Goal: Task Accomplishment & Management: Use online tool/utility

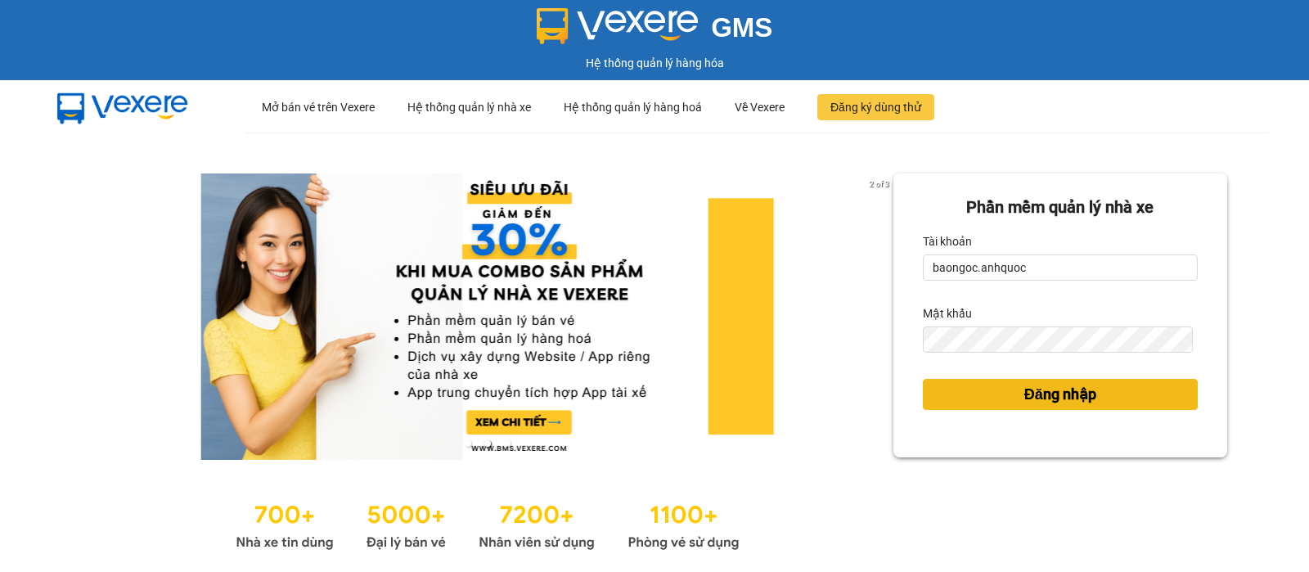
click at [993, 380] on button "Đăng nhập" at bounding box center [1060, 394] width 275 height 31
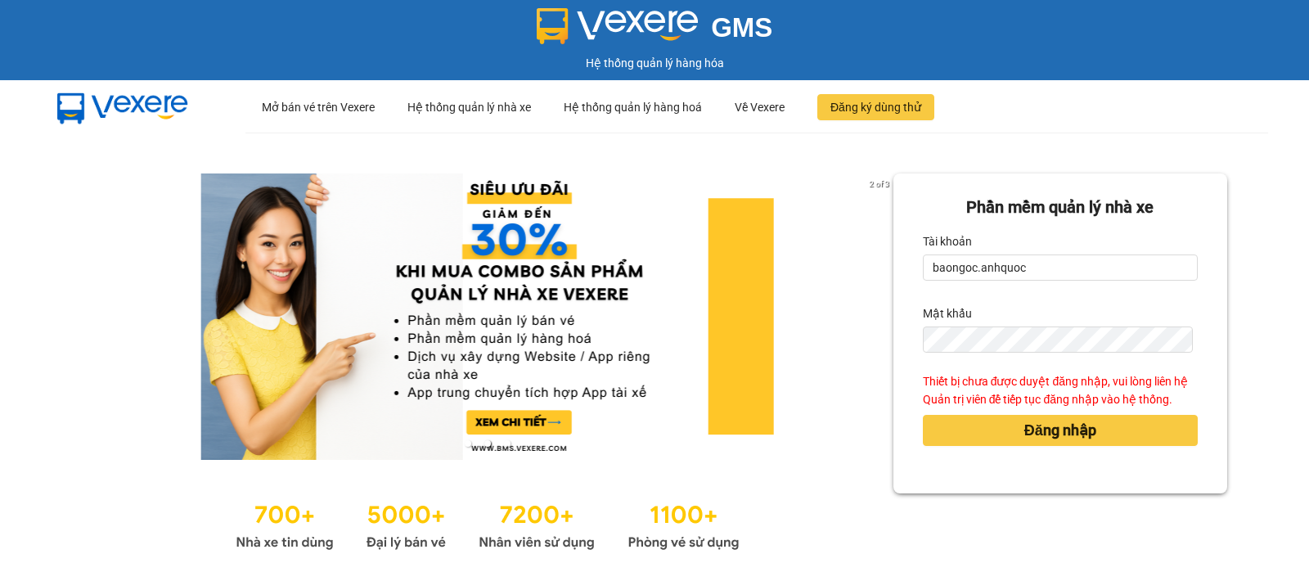
click at [1077, 253] on div "Tài khoản" at bounding box center [1060, 241] width 275 height 26
click at [1038, 268] on input "baongoc.anhquoc" at bounding box center [1060, 267] width 275 height 26
type input "minhhieu.anhquoc"
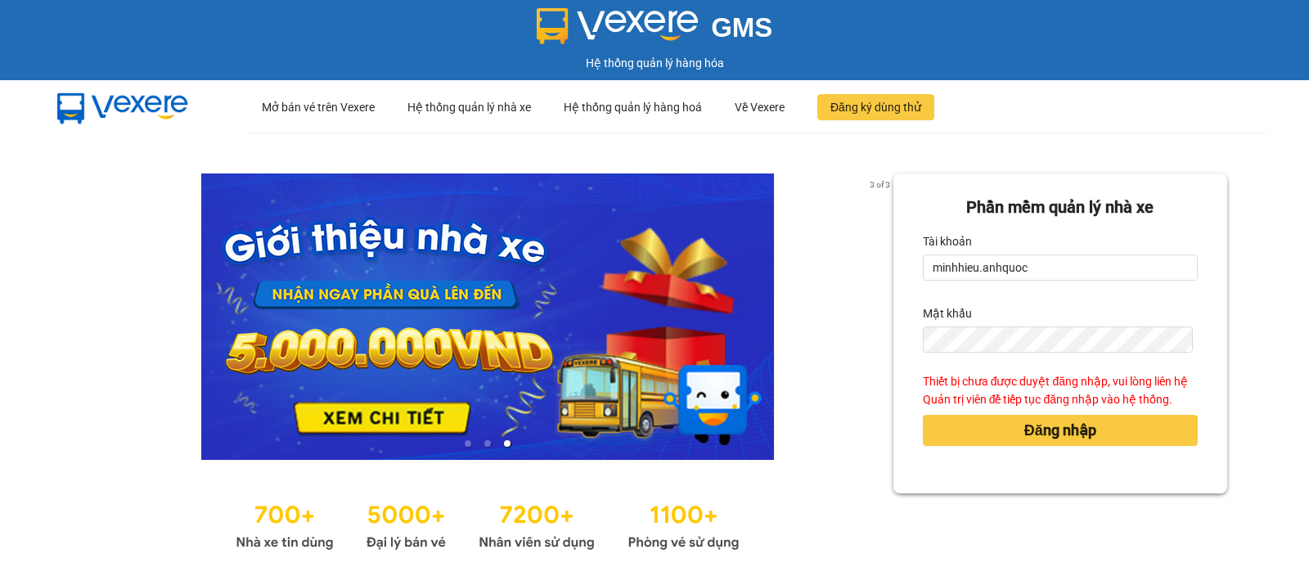
click at [1052, 451] on div "Đăng nhập" at bounding box center [1060, 430] width 275 height 44
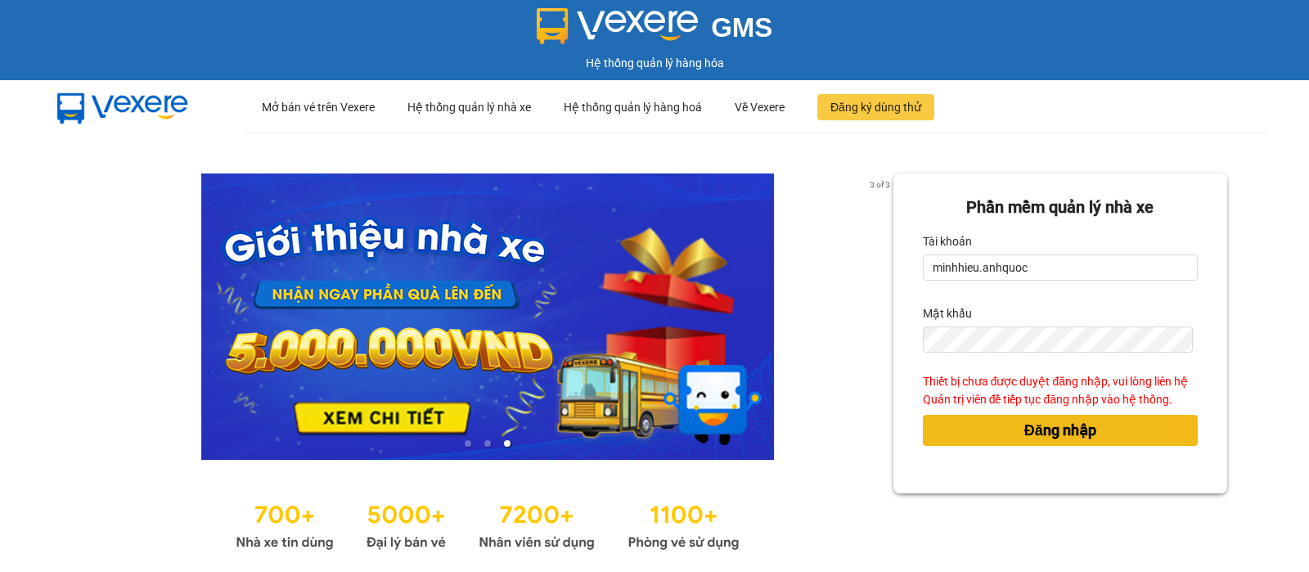
click at [1046, 425] on span "Đăng nhập" at bounding box center [1060, 430] width 72 height 23
click at [1015, 420] on body "GMS Hệ thống quản lý hàng hóa ··· Mở bán vé trên Vexere ··· Hệ thống quản lý nh…" at bounding box center [654, 286] width 1309 height 572
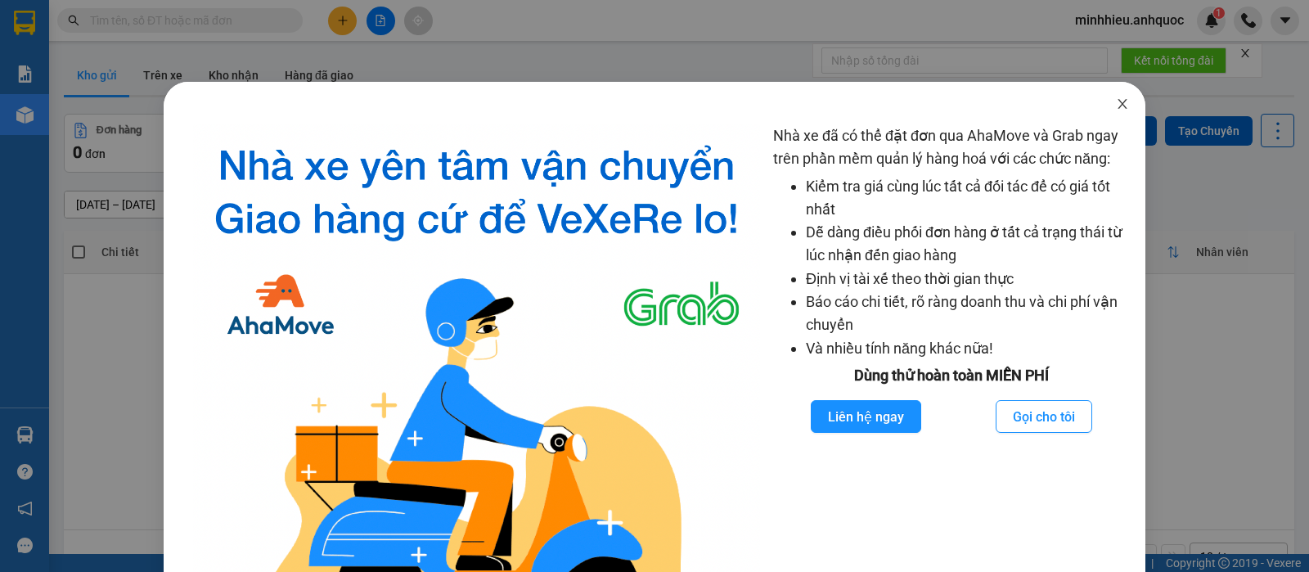
click at [1101, 103] on span "Close" at bounding box center [1122, 105] width 46 height 46
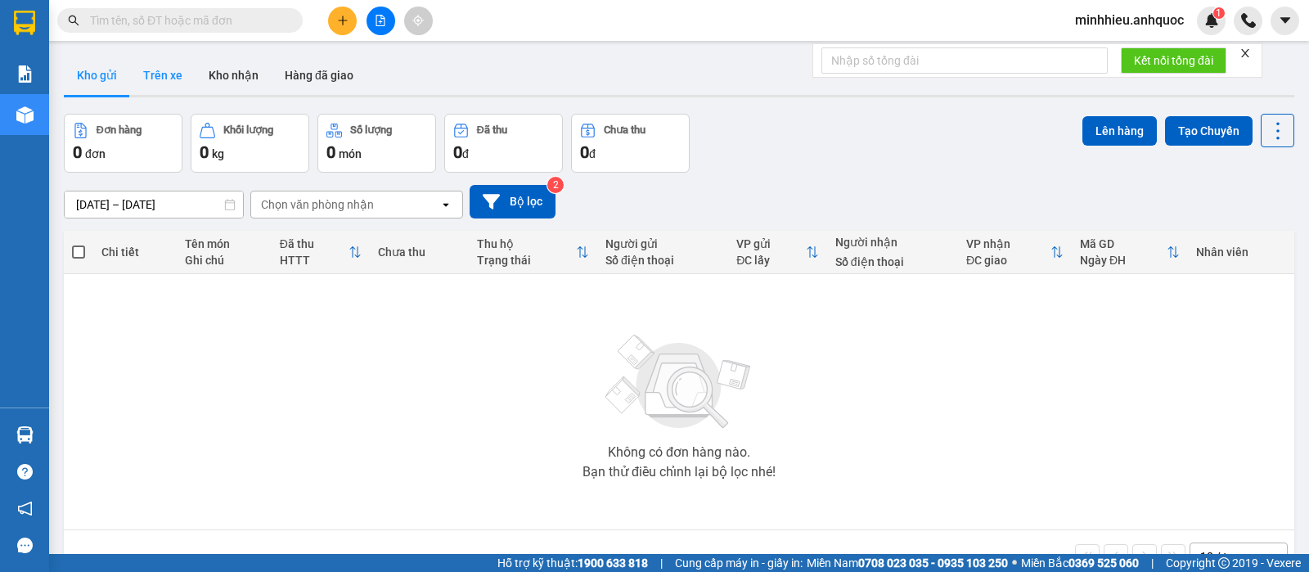
click at [164, 81] on button "Trên xe" at bounding box center [162, 75] width 65 height 39
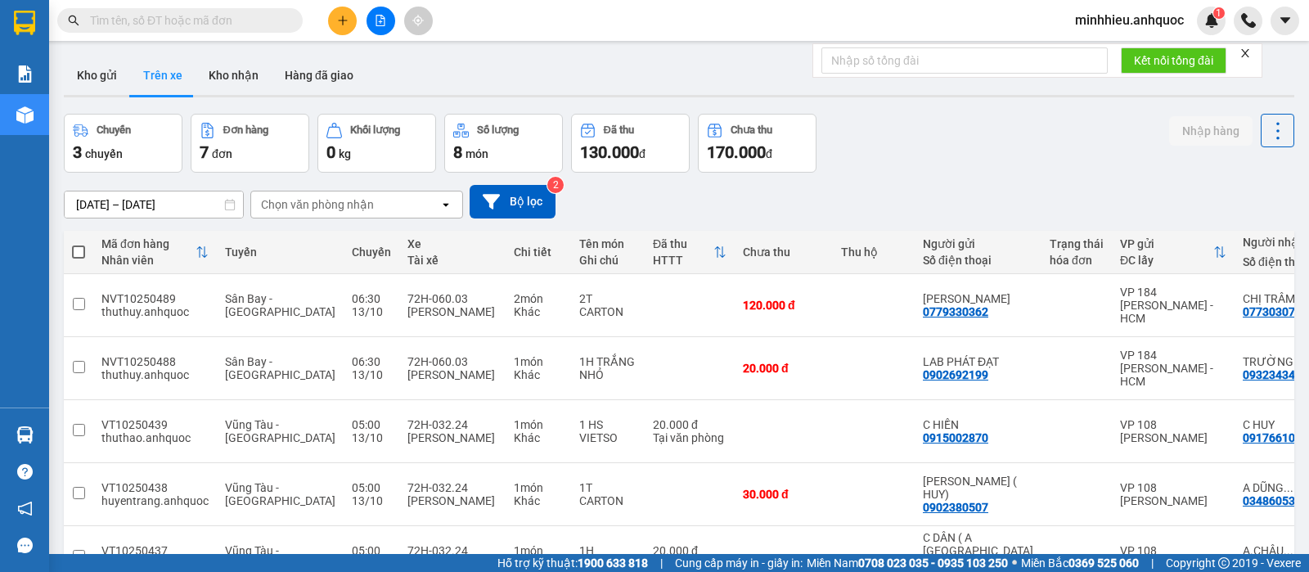
click at [388, 210] on div "Chọn văn phòng nhận" at bounding box center [345, 204] width 188 height 26
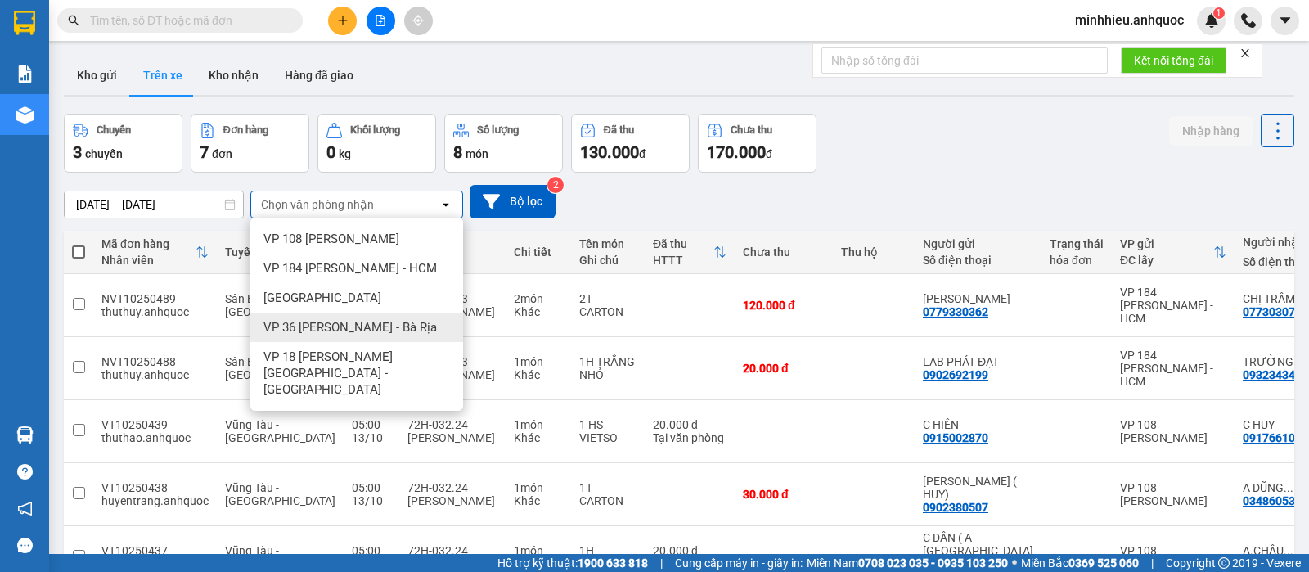
click at [326, 330] on span "VP 36 Lê Thành Duy - Bà Rịa" at bounding box center [349, 327] width 173 height 16
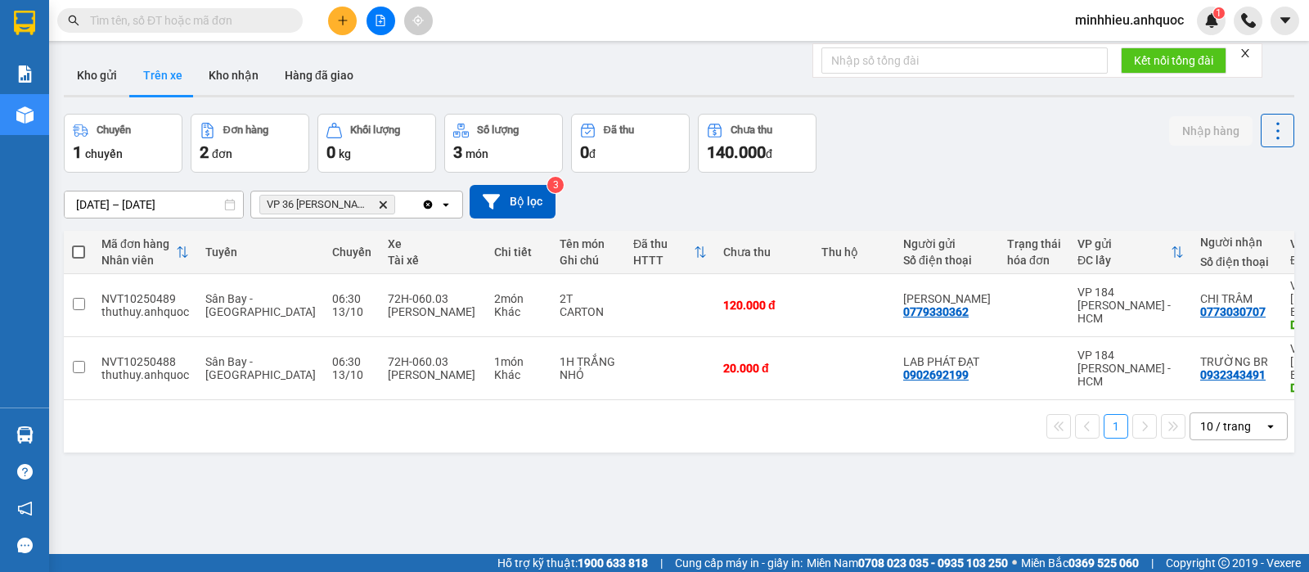
click at [259, 446] on div "ver 1.8.146 Kho gửi Trên xe Kho nhận Hàng đã giao Chuyến 1 chuyến Đơn hàng 2 đơ…" at bounding box center [678, 335] width 1243 height 572
